Goal: Task Accomplishment & Management: Manage account settings

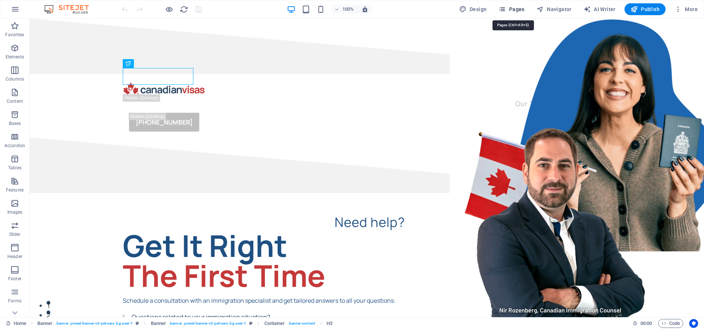
click at [509, 8] on span "Pages" at bounding box center [512, 9] width 26 height 7
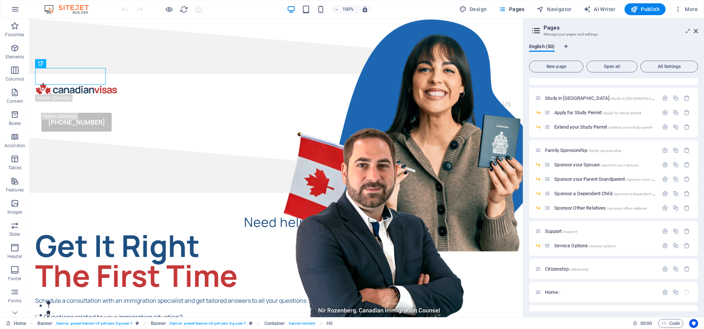
scroll to position [243, 0]
click at [587, 165] on span "Sponsor your Spouse /sponsor-your-spouse" at bounding box center [596, 164] width 84 height 6
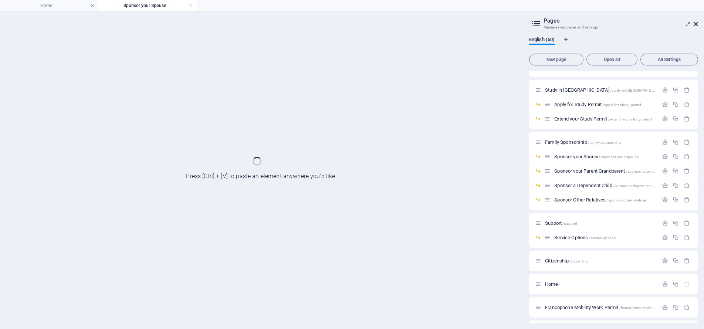
click at [0, 0] on icon at bounding box center [0, 0] width 0 height 0
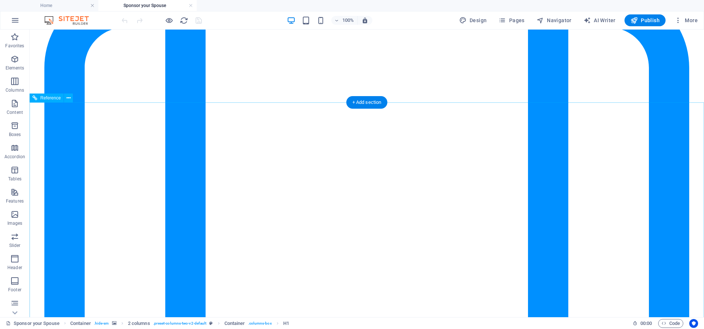
scroll to position [1764, 0]
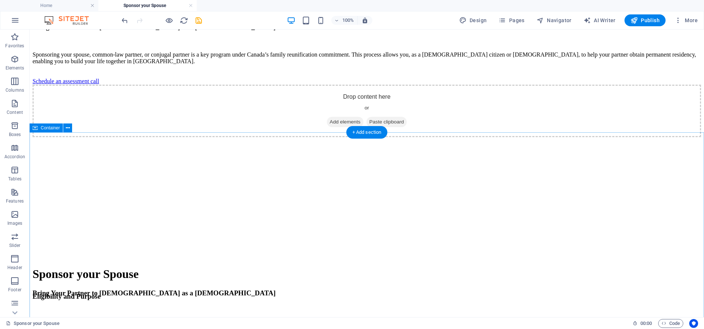
scroll to position [0, 0]
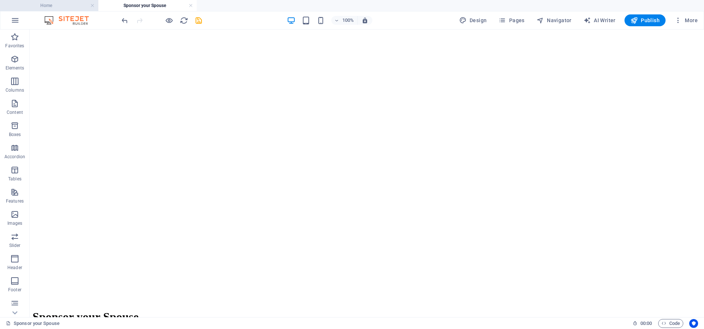
click at [67, 4] on h4 "Home" at bounding box center [49, 5] width 98 height 8
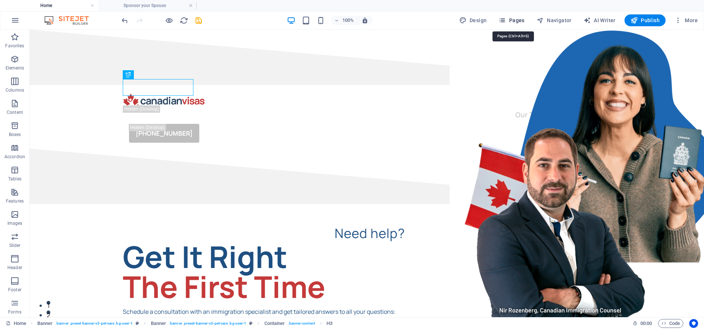
click at [0, 0] on span "Pages" at bounding box center [0, 0] width 0 height 0
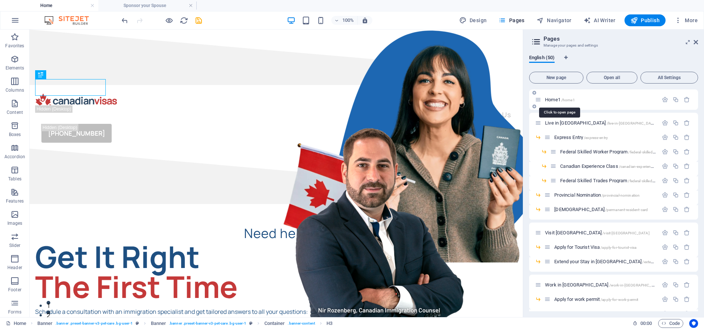
click at [0, 0] on span "Home1 /home1" at bounding box center [0, 0] width 0 height 0
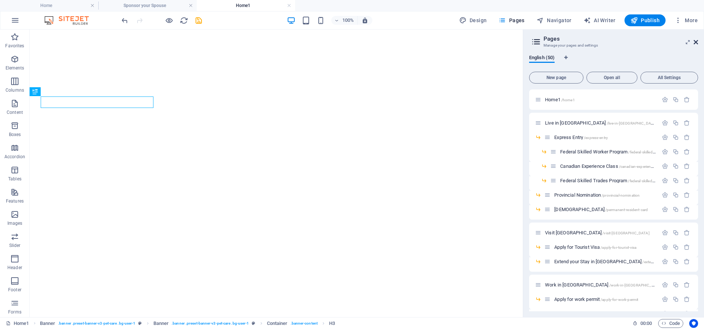
click at [0, 0] on span "More" at bounding box center [0, 0] width 0 height 0
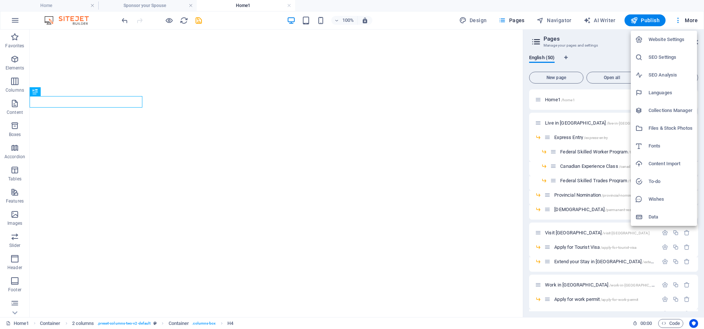
click at [193, 47] on div at bounding box center [352, 164] width 704 height 329
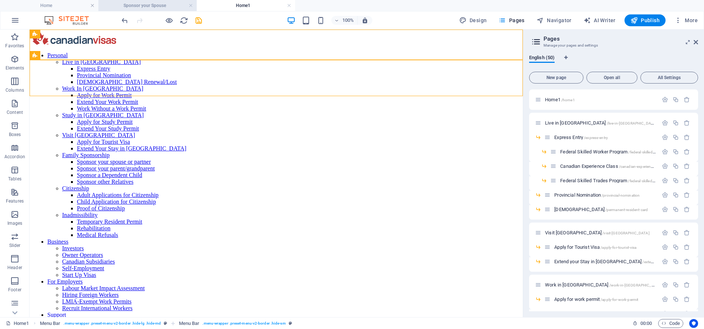
click at [134, 5] on h4 "Sponsor your Spouse" at bounding box center [147, 5] width 98 height 8
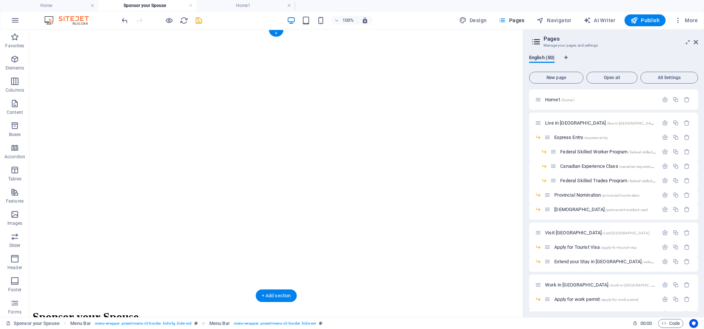
click at [133, 33] on figure at bounding box center [277, 33] width 488 height 0
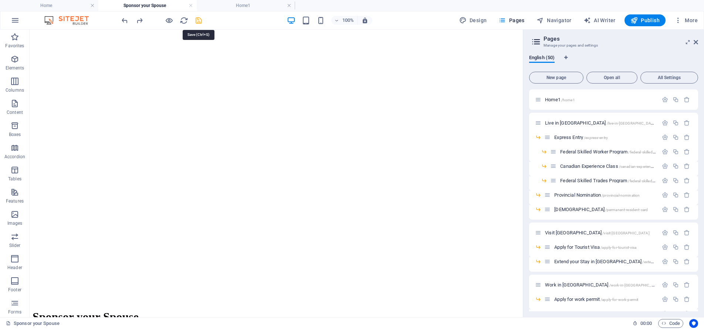
click at [0, 0] on icon "save" at bounding box center [0, 0] width 0 height 0
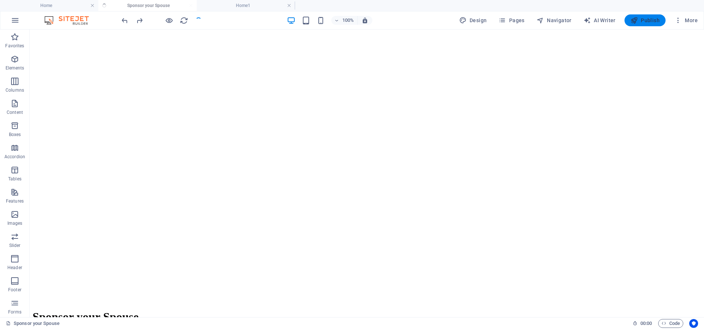
click at [0, 0] on button "Publish" at bounding box center [0, 0] width 0 height 0
